Goal: Navigation & Orientation: Find specific page/section

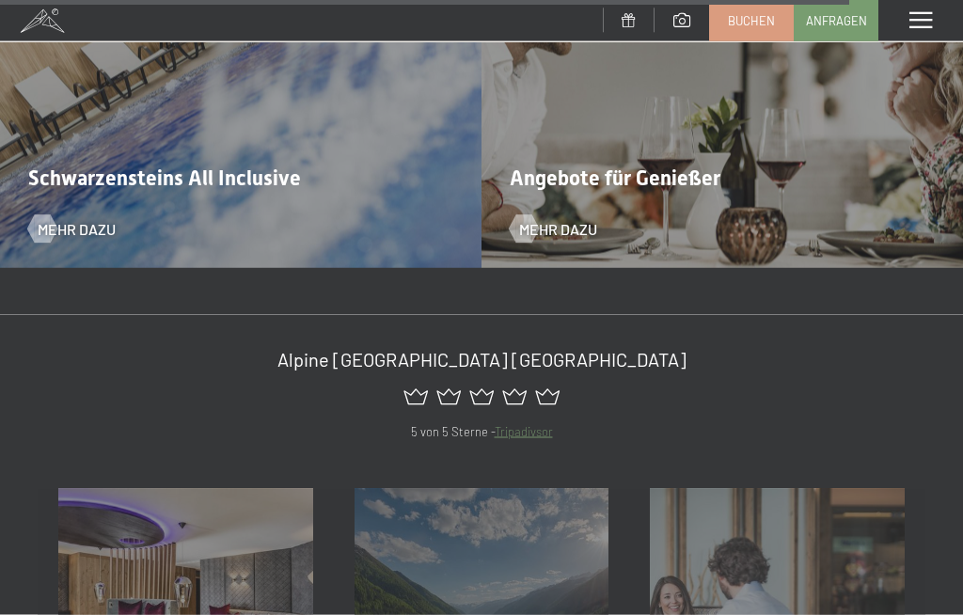
scroll to position [7121, 0]
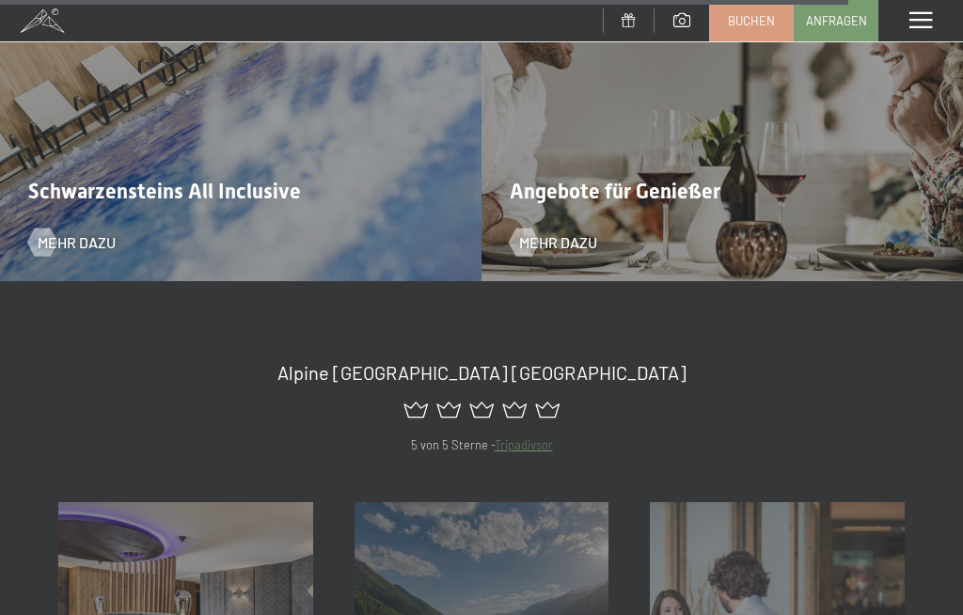
click at [925, 18] on span at bounding box center [920, 20] width 23 height 17
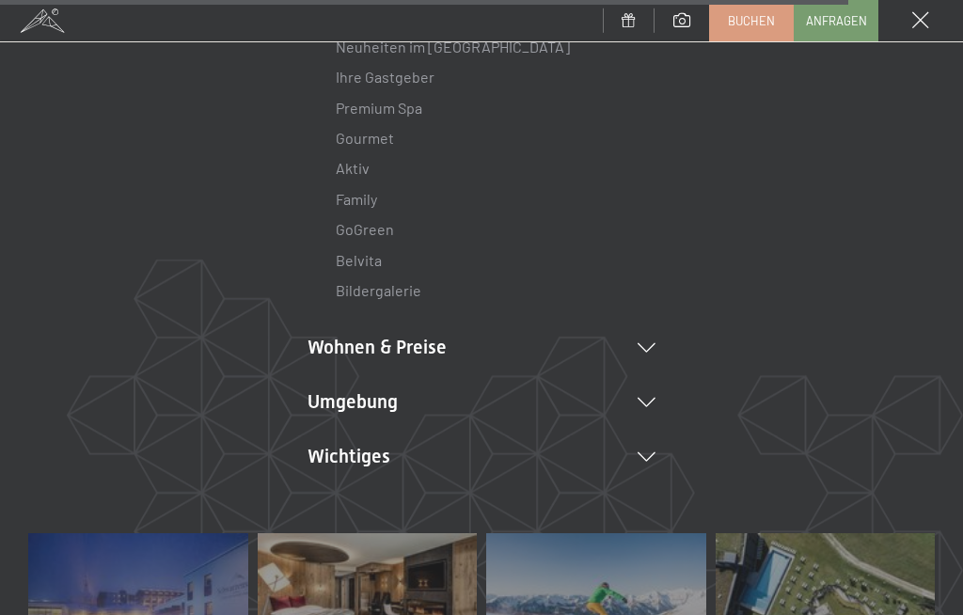
scroll to position [210, 0]
click at [647, 353] on li "Wohnen & Preise Inklusivleistungen Zimmer & Preise Liste Angebote Liste Familie…" at bounding box center [481, 346] width 348 height 26
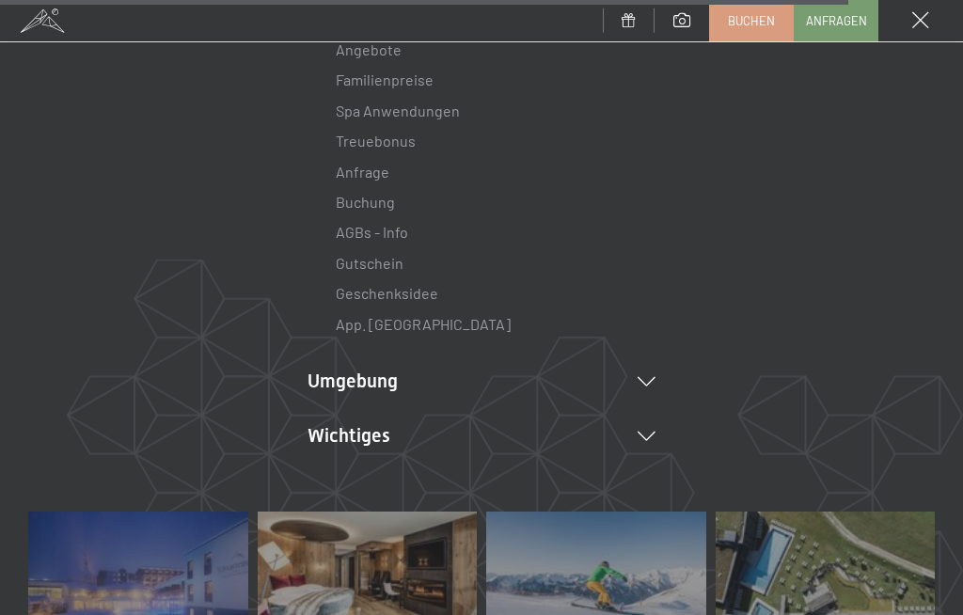
scroll to position [608, 0]
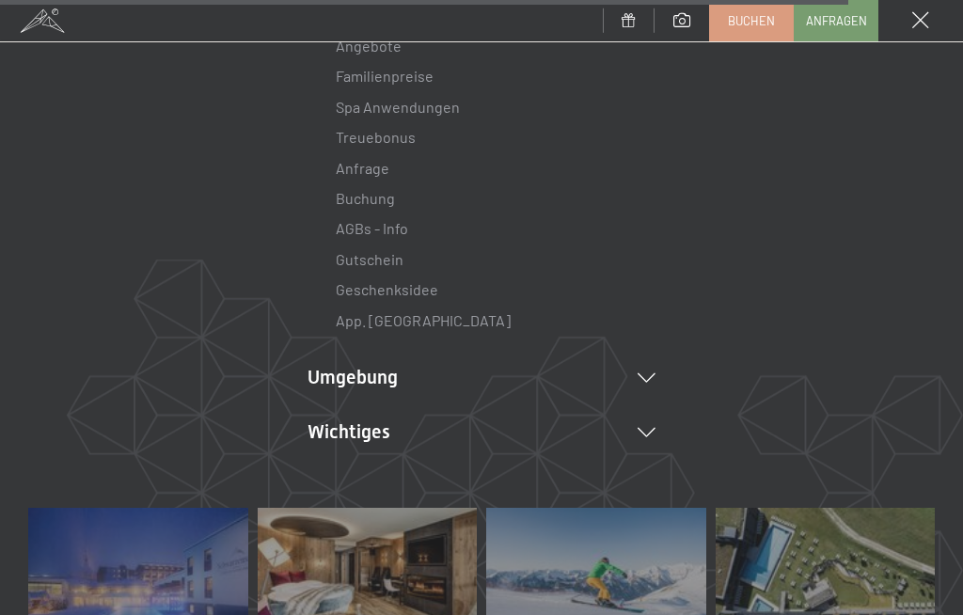
click at [640, 428] on icon at bounding box center [646, 432] width 18 height 9
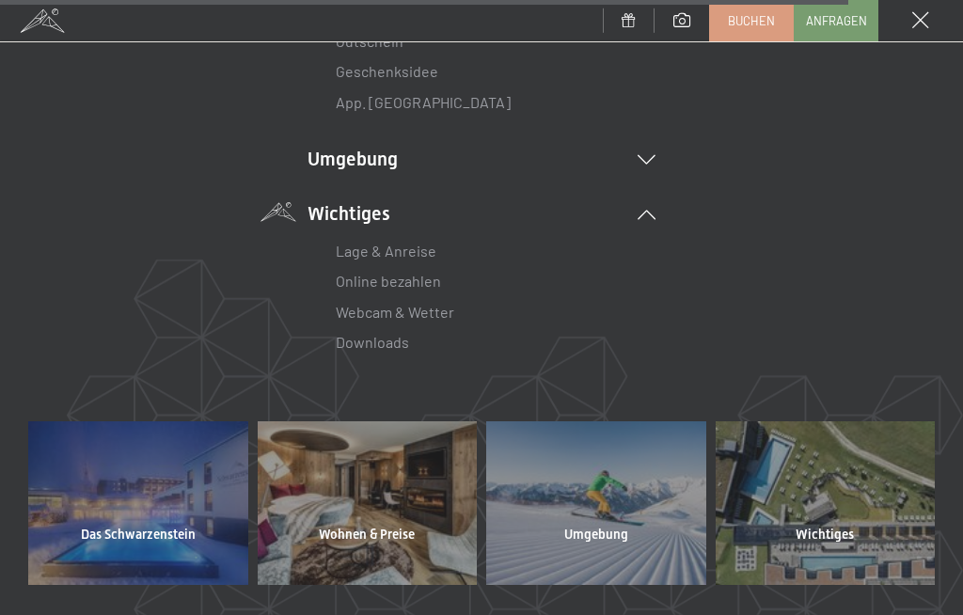
scroll to position [830, 0]
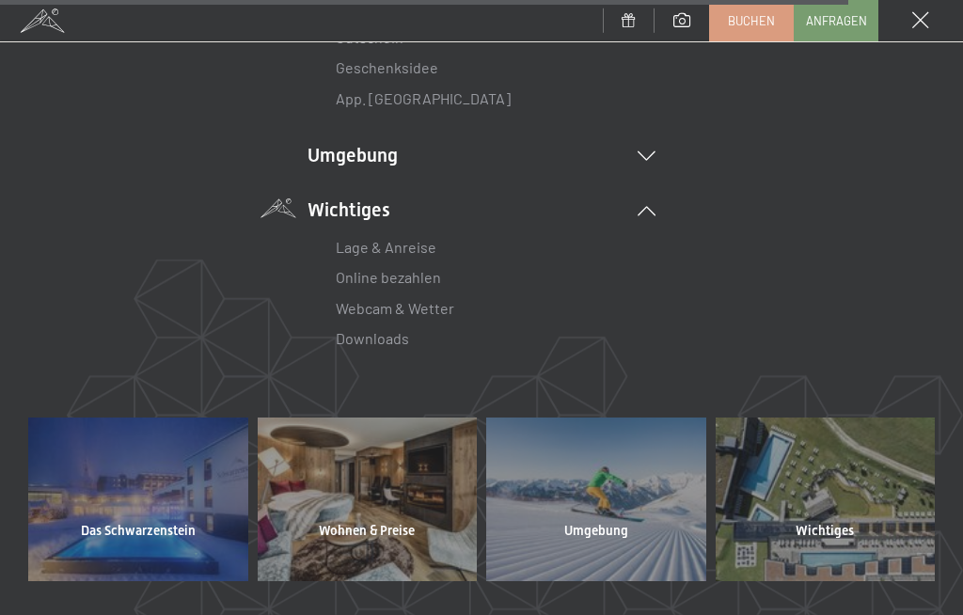
click at [424, 268] on link "Online bezahlen" at bounding box center [388, 277] width 105 height 18
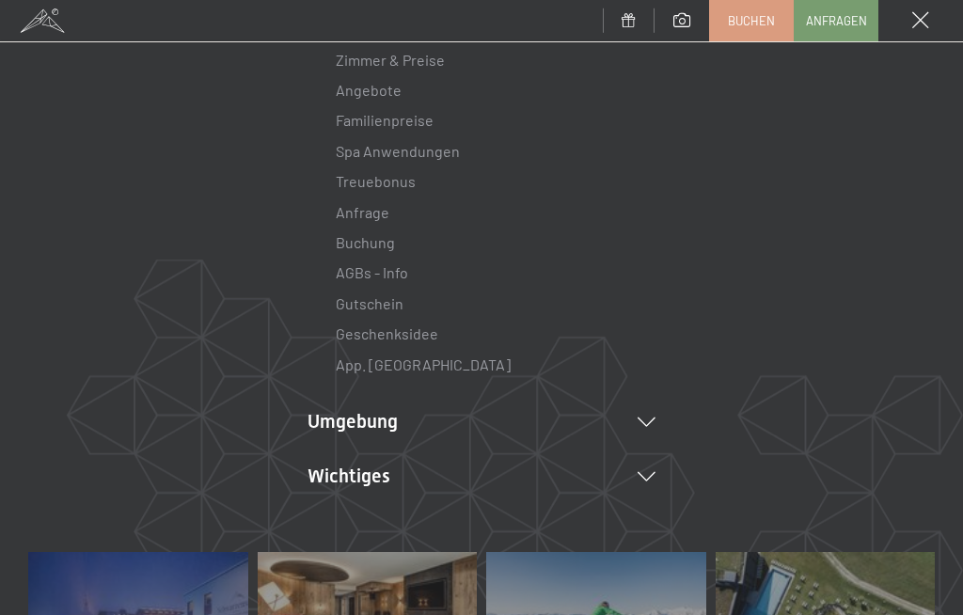
scroll to position [562, 0]
click at [357, 210] on link "Anfrage" at bounding box center [363, 214] width 54 height 18
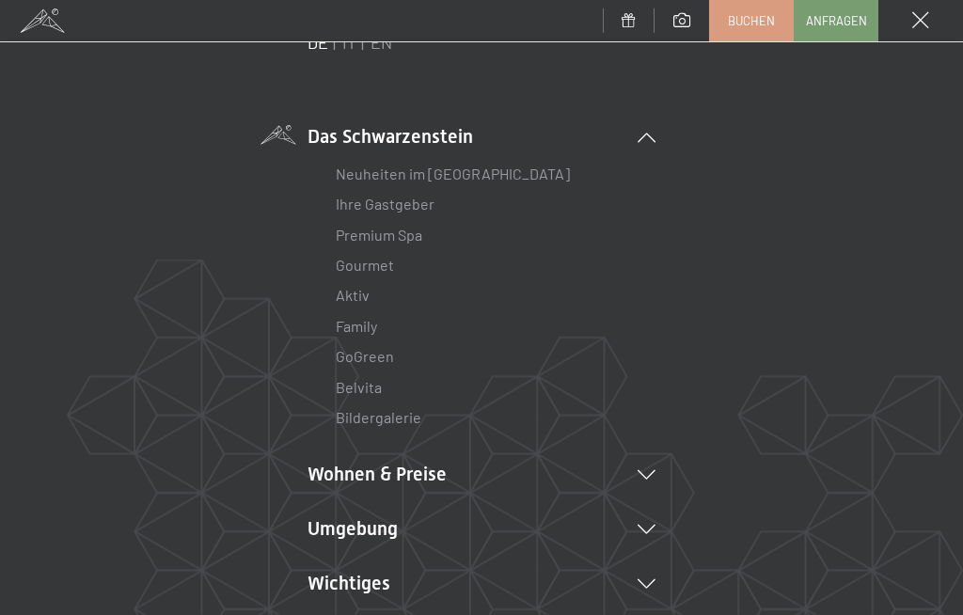
scroll to position [84, 0]
click at [367, 208] on link "Ihre Gastgeber" at bounding box center [385, 202] width 99 height 18
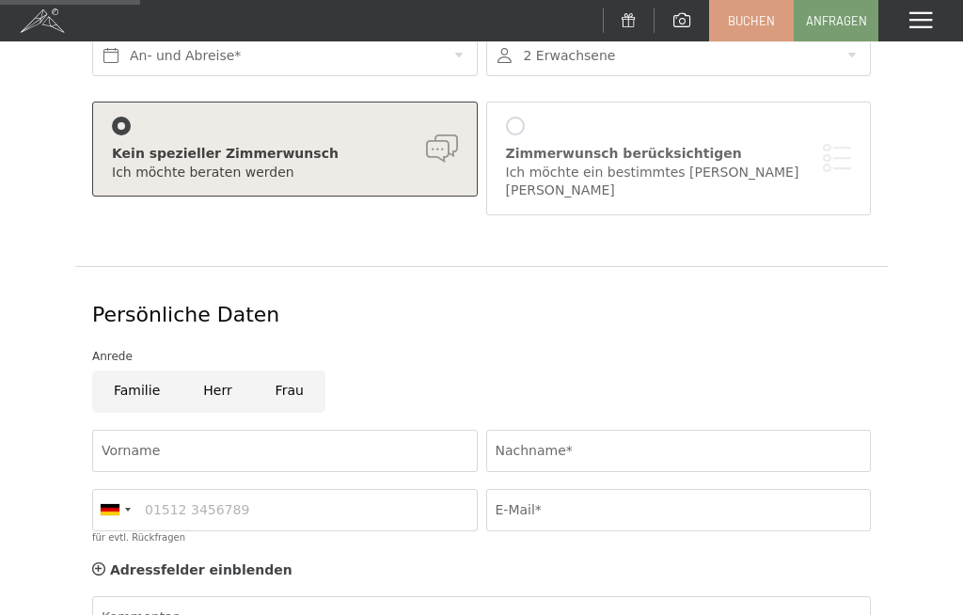
scroll to position [227, 0]
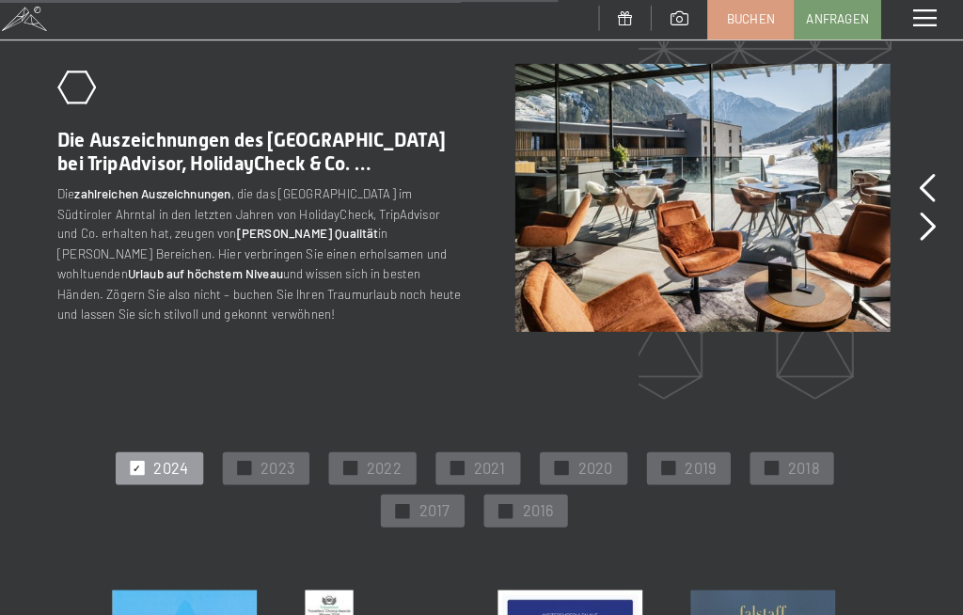
scroll to position [2953, 0]
